Goal: Task Accomplishment & Management: Use online tool/utility

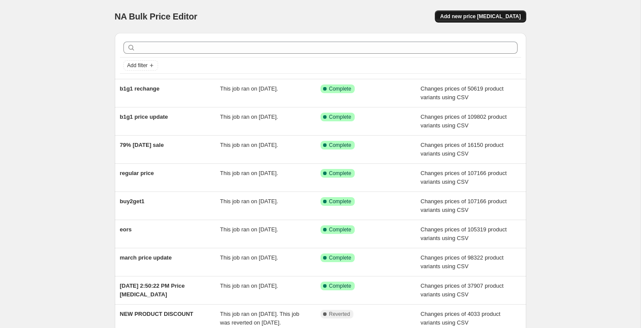
click at [486, 17] on span "Add new price [MEDICAL_DATA]" at bounding box center [480, 16] width 81 height 7
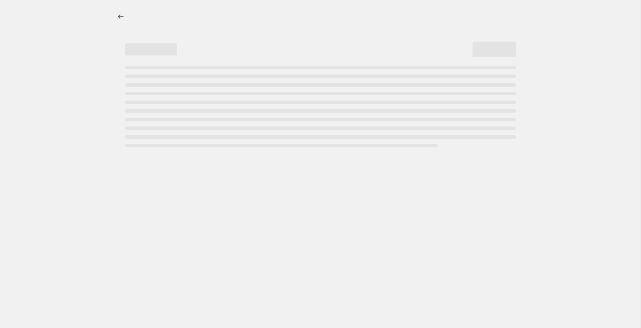
select select "percentage"
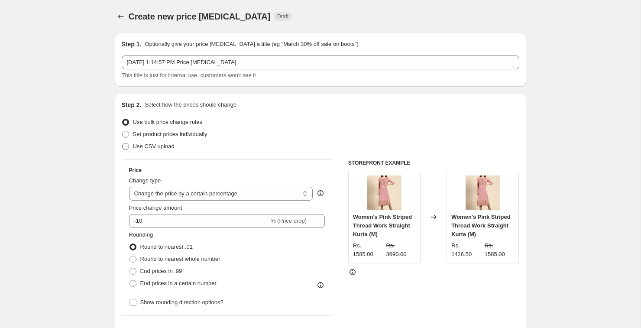
click at [126, 148] on span at bounding box center [125, 146] width 7 height 7
click at [123, 143] on input "Use CSV upload" at bounding box center [122, 143] width 0 height 0
radio input "true"
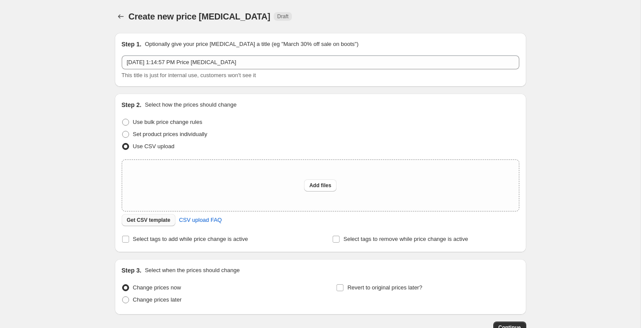
click at [162, 220] on span "Get CSV template" at bounding box center [149, 220] width 44 height 7
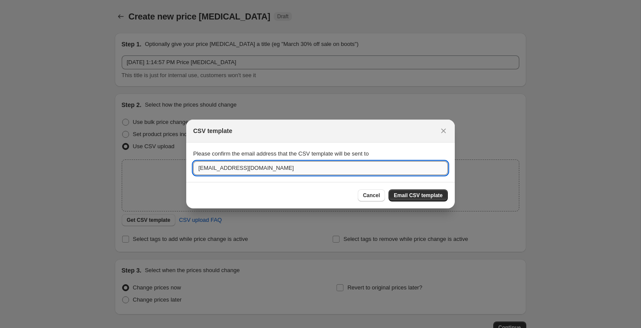
drag, startPoint x: 206, startPoint y: 166, endPoint x: 196, endPoint y: 167, distance: 10.0
click at [196, 167] on input "[EMAIL_ADDRESS][DOMAIN_NAME]" at bounding box center [320, 168] width 255 height 14
drag, startPoint x: 210, startPoint y: 168, endPoint x: 182, endPoint y: 168, distance: 27.3
type input "hitesh@showoffclothes.com"
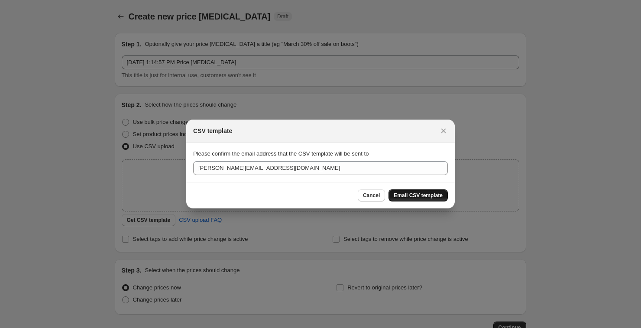
click at [434, 194] on span "Email CSV template" at bounding box center [418, 195] width 49 height 7
